Goal: Task Accomplishment & Management: Use online tool/utility

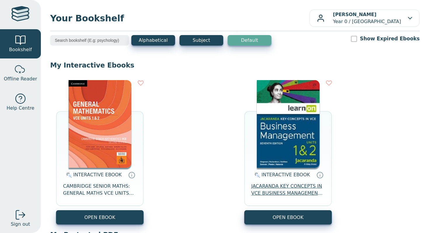
click at [285, 188] on span "JACARANDA KEY CONCEPTS IN VCE BUSINESS MANAGEMENT UNITS 1&2 7E LEARNON" at bounding box center [289, 190] width 74 height 14
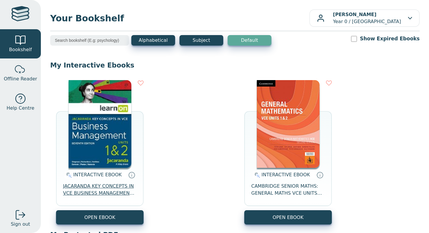
click at [103, 186] on span "JACARANDA KEY CONCEPTS IN VCE BUSINESS MANAGEMENT UNITS 1&2 7E LEARNON" at bounding box center [100, 190] width 74 height 14
